Goal: Information Seeking & Learning: Understand process/instructions

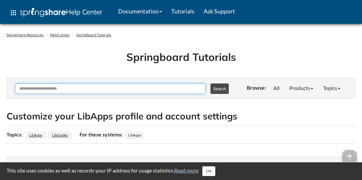
click at [147, 94] on input "Ask Another Question" at bounding box center [110, 88] width 190 height 10
type input "**********"
click at [210, 83] on button "Search" at bounding box center [219, 88] width 18 height 10
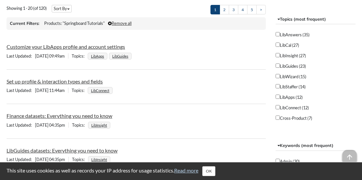
scroll to position [129, 0]
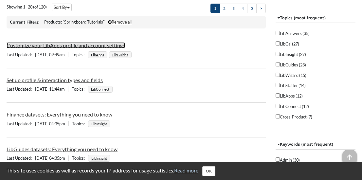
click at [72, 48] on link "Customize your LibApps profile and account settings" at bounding box center [66, 45] width 118 height 6
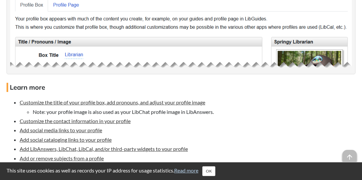
scroll to position [684, 0]
